Goal: Entertainment & Leisure: Browse casually

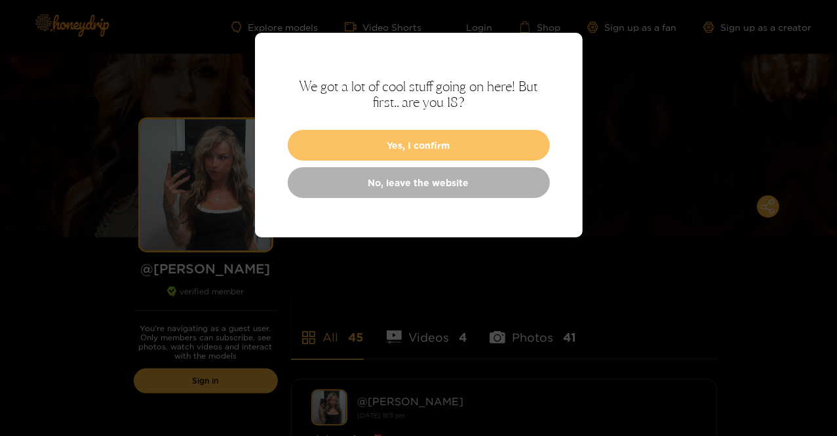
click at [448, 138] on button "Yes, I confirm" at bounding box center [419, 145] width 262 height 31
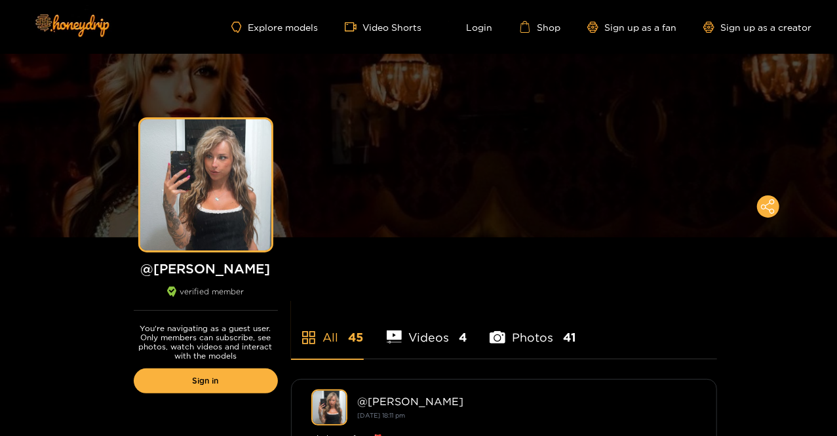
click at [542, 326] on li "Photos 41" at bounding box center [533, 329] width 87 height 59
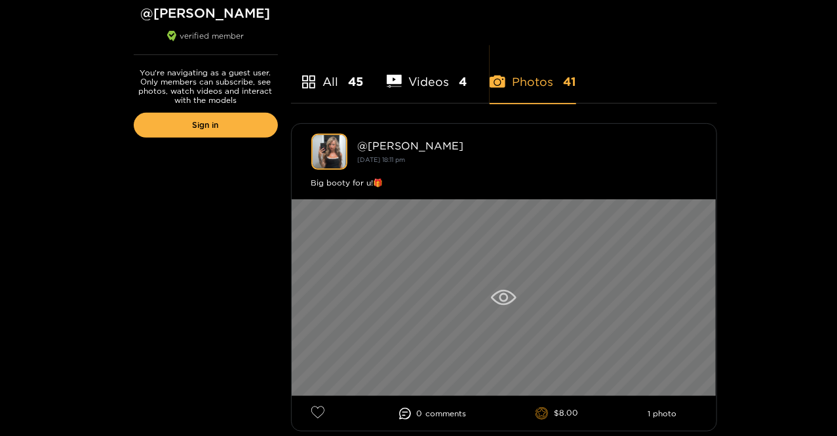
click at [406, 306] on div at bounding box center [504, 297] width 425 height 197
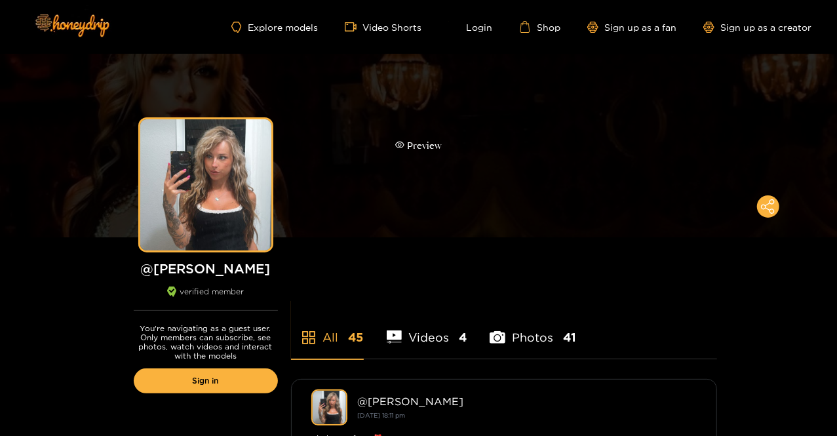
click at [62, 189] on div "Preview" at bounding box center [418, 146] width 837 height 184
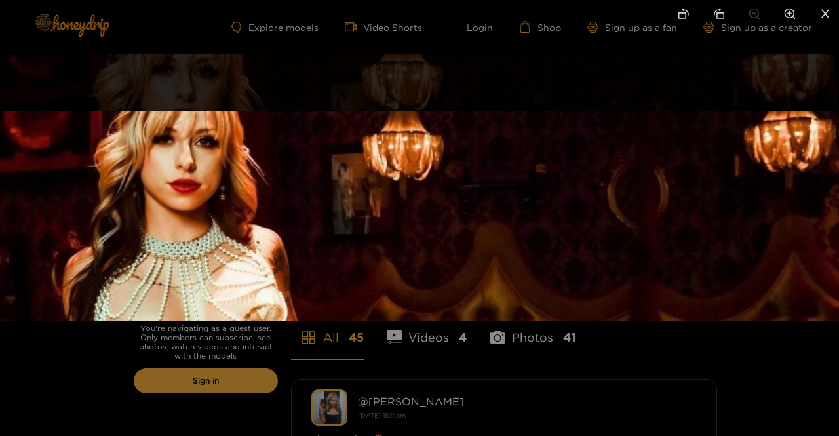
click at [28, 377] on div at bounding box center [419, 218] width 839 height 436
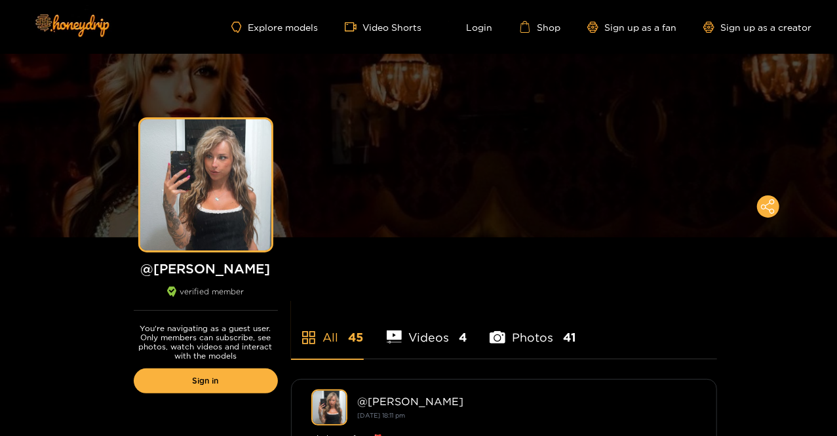
click at [434, 336] on li "Videos 4" at bounding box center [427, 329] width 81 height 59
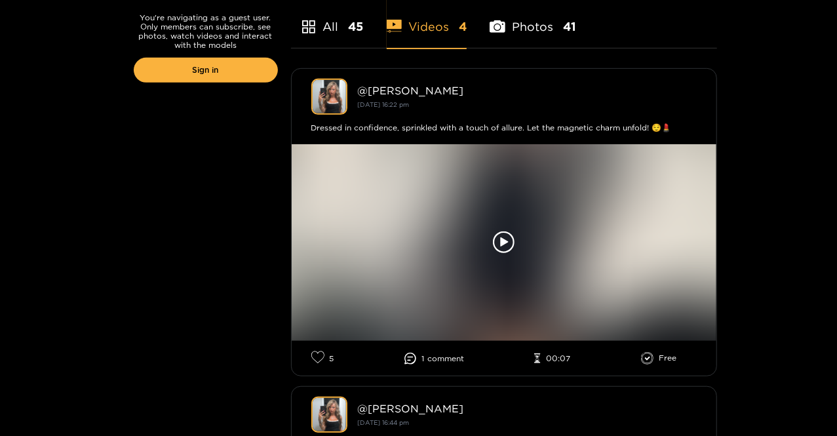
scroll to position [310, 0]
